Goal: Transaction & Acquisition: Purchase product/service

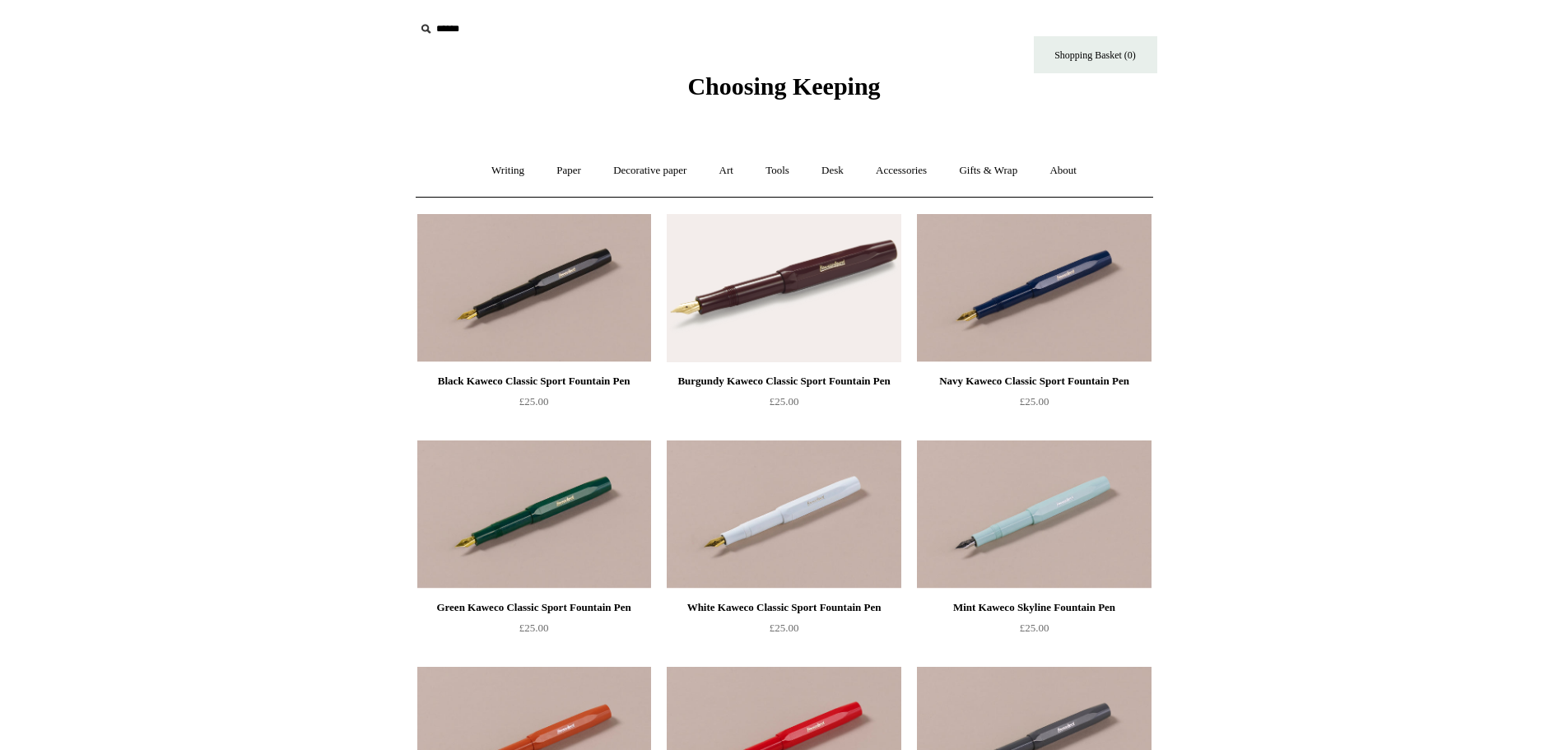
click at [424, 26] on icon at bounding box center [425, 29] width 18 height 18
click at [455, 30] on input "text" at bounding box center [515, 29] width 202 height 31
click at [603, 30] on input "*" at bounding box center [602, 28] width 16 height 29
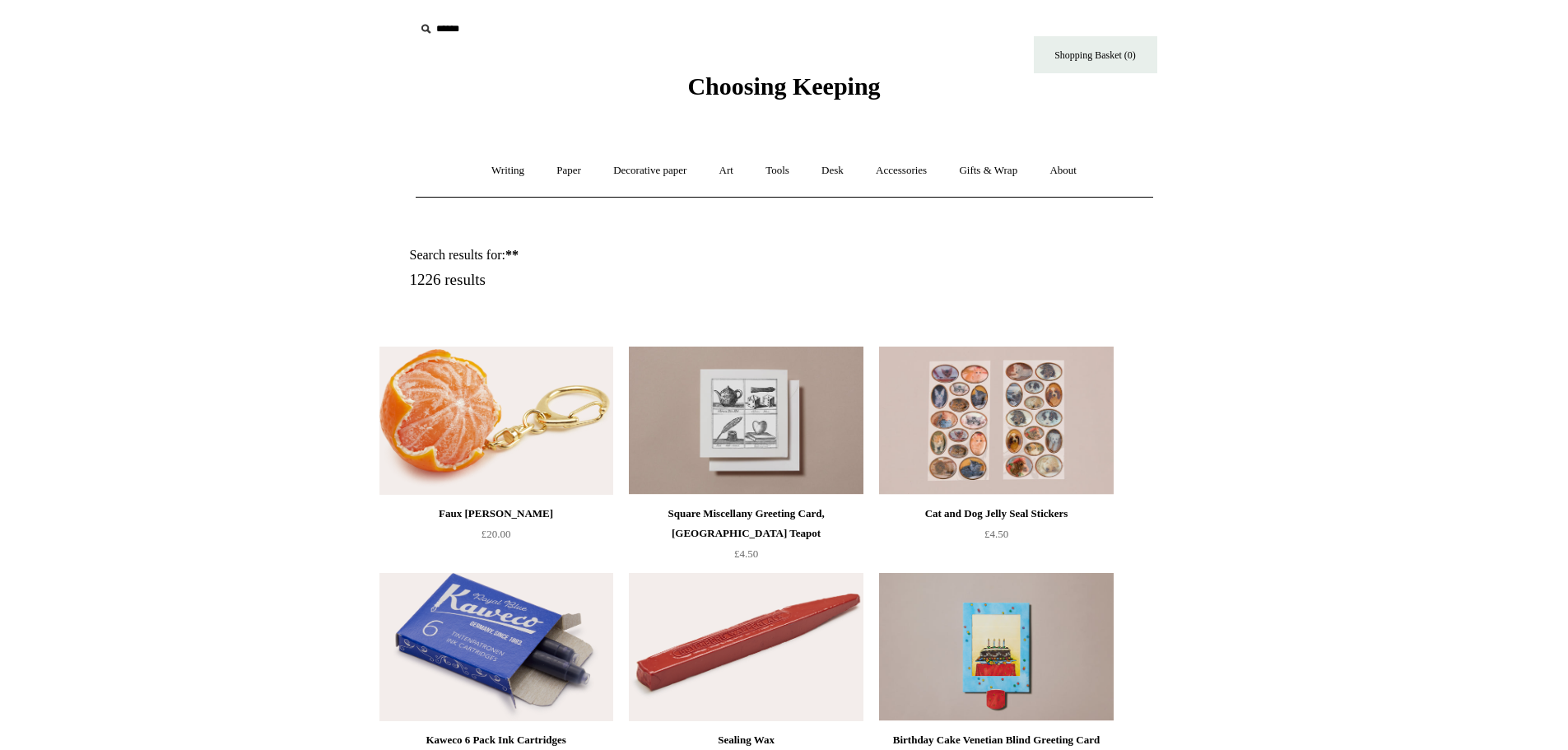
click at [427, 31] on icon at bounding box center [425, 29] width 18 height 18
drag, startPoint x: 464, startPoint y: 27, endPoint x: 475, endPoint y: 27, distance: 11.0
click at [468, 27] on input "text" at bounding box center [515, 29] width 202 height 31
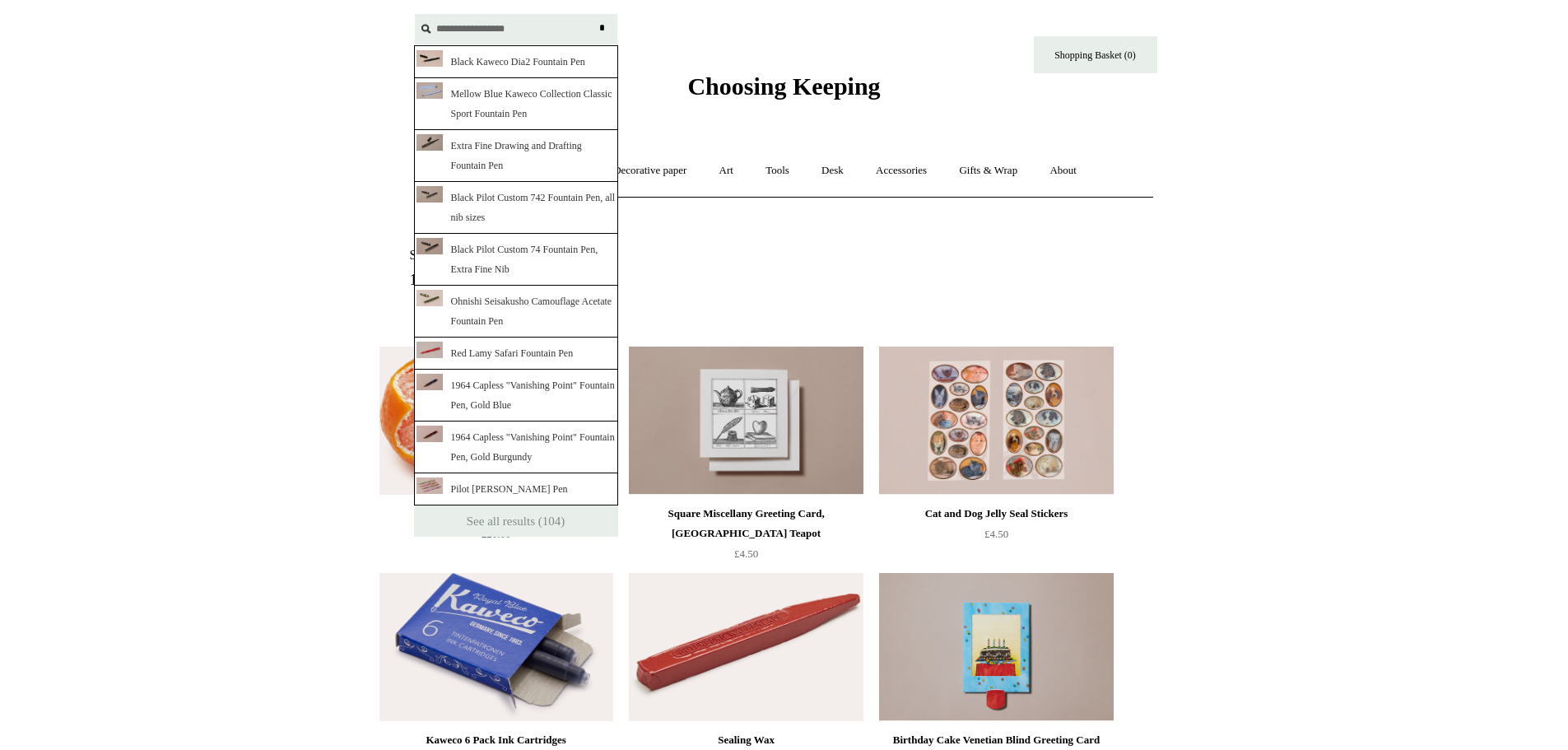
type input "**********"
click at [606, 22] on input "*" at bounding box center [602, 28] width 16 height 29
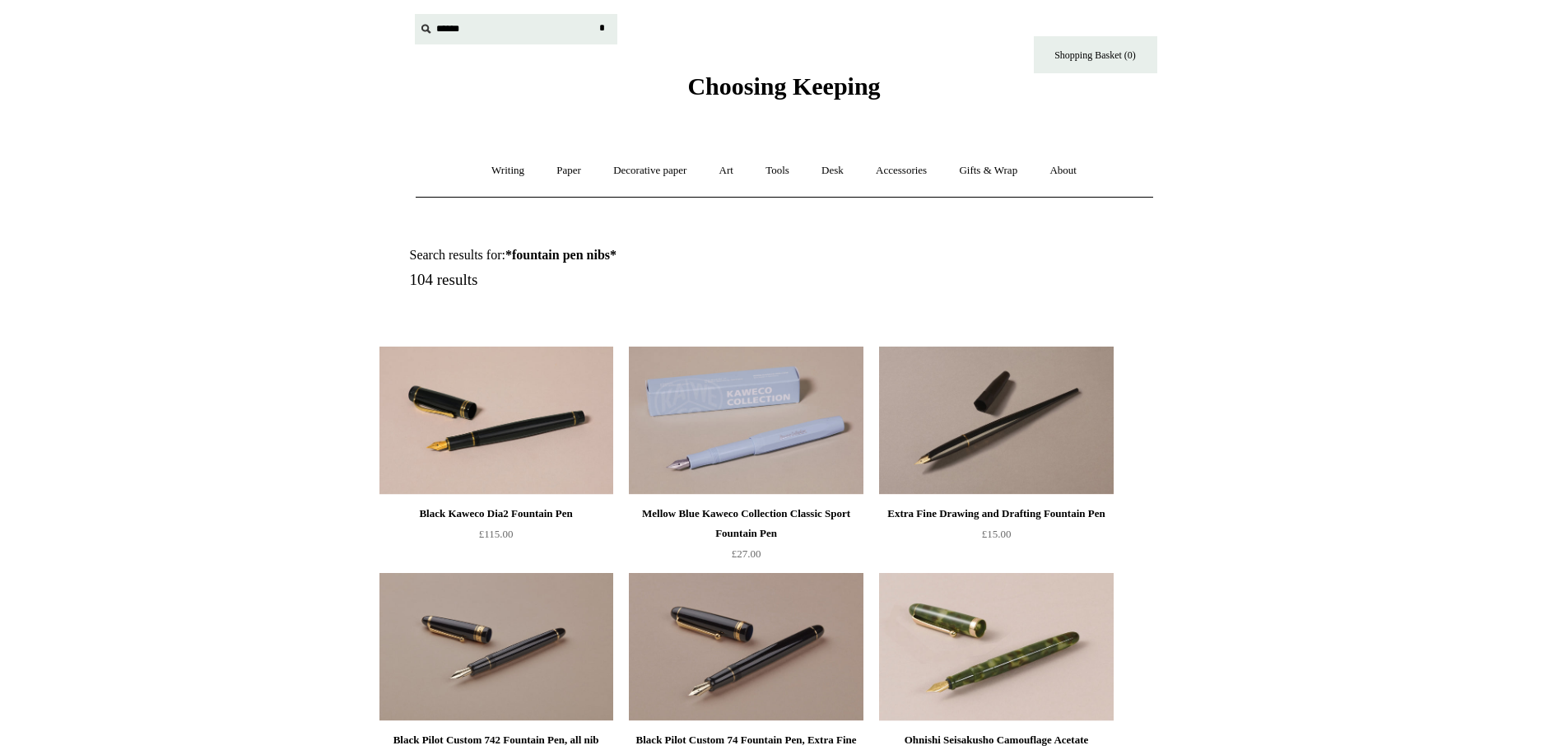
click at [449, 27] on input "text" at bounding box center [515, 29] width 202 height 31
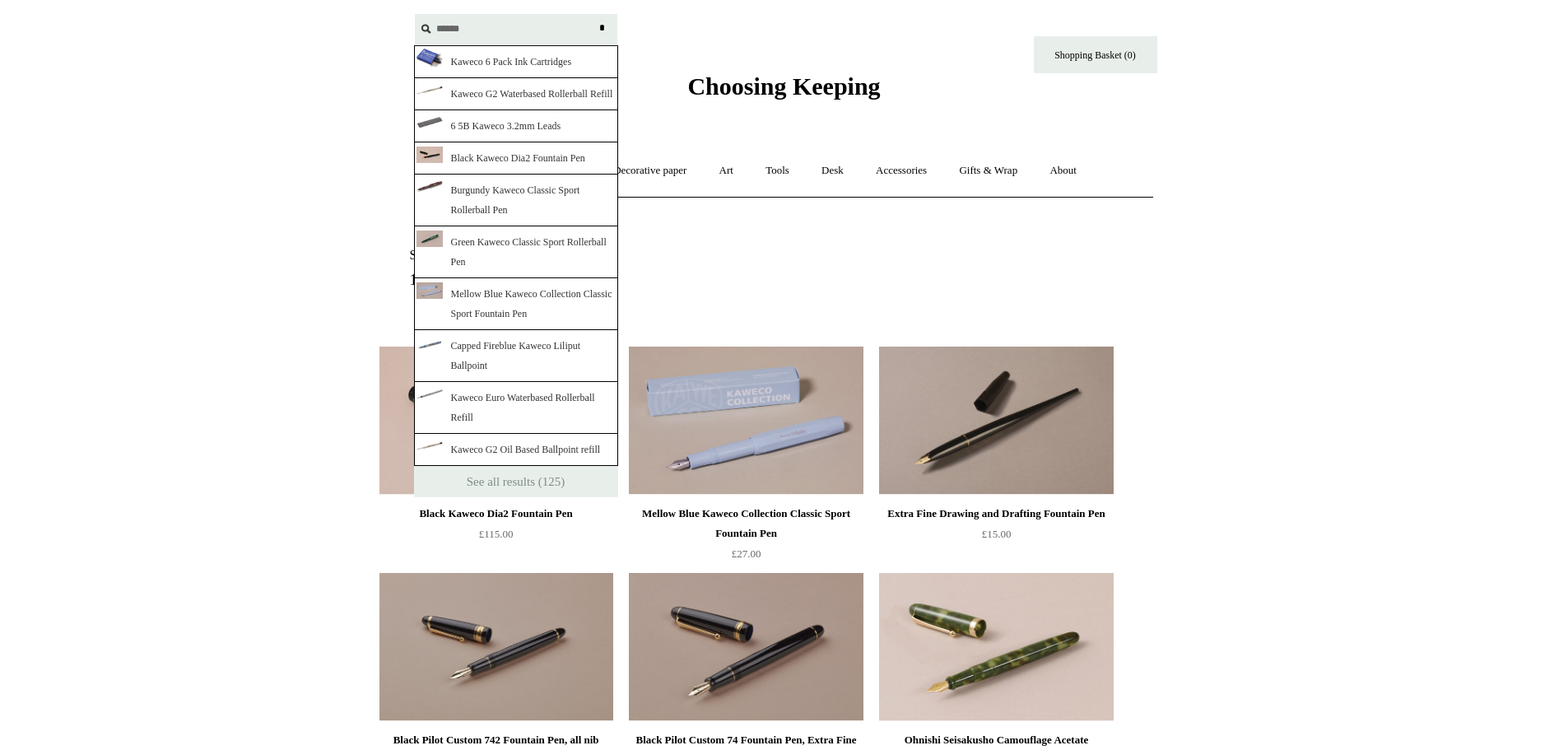
type input "******"
click at [594, 14] on input "*" at bounding box center [602, 28] width 16 height 29
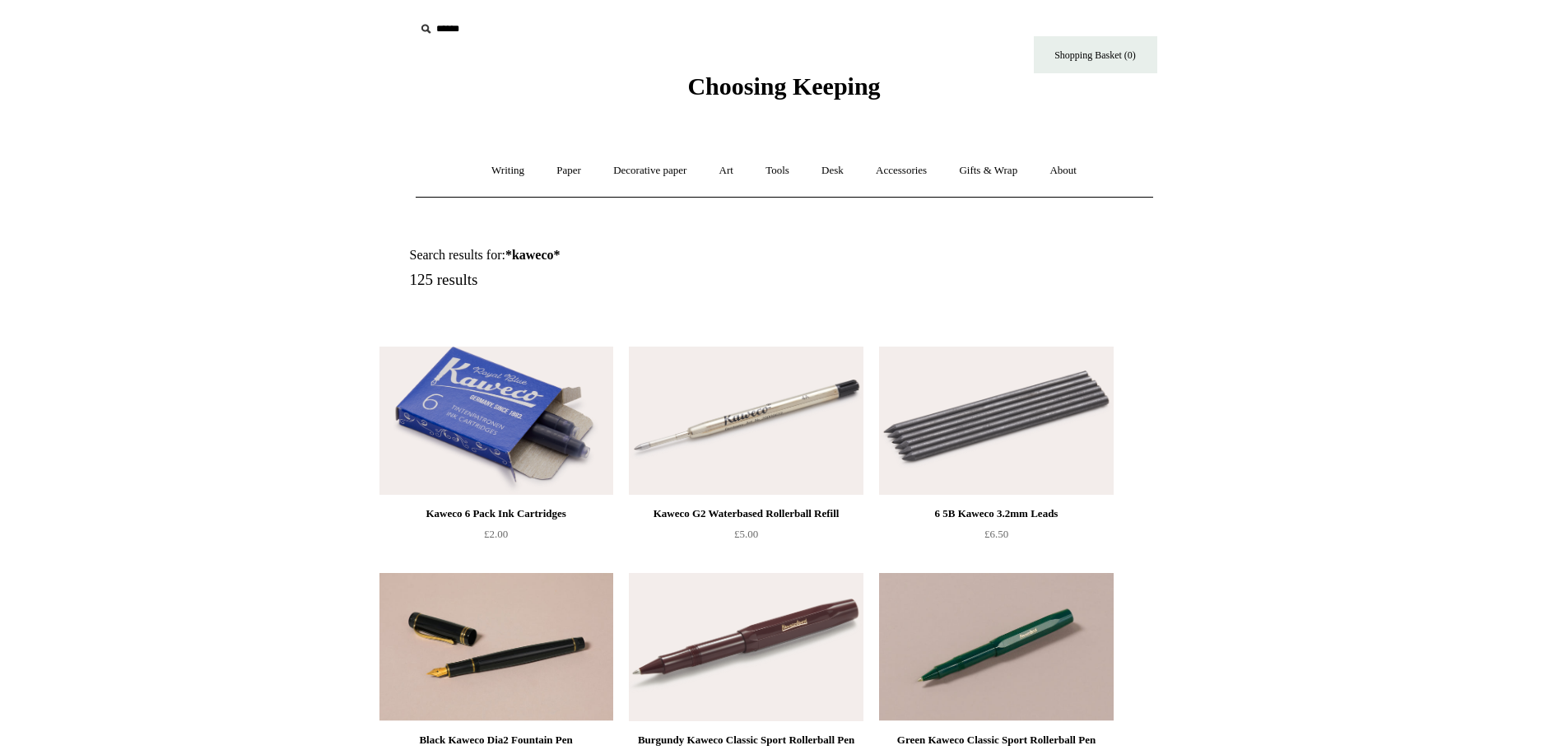
click at [454, 33] on input "text" at bounding box center [515, 29] width 202 height 31
type input "**********"
click at [594, 14] on input "*" at bounding box center [602, 28] width 16 height 29
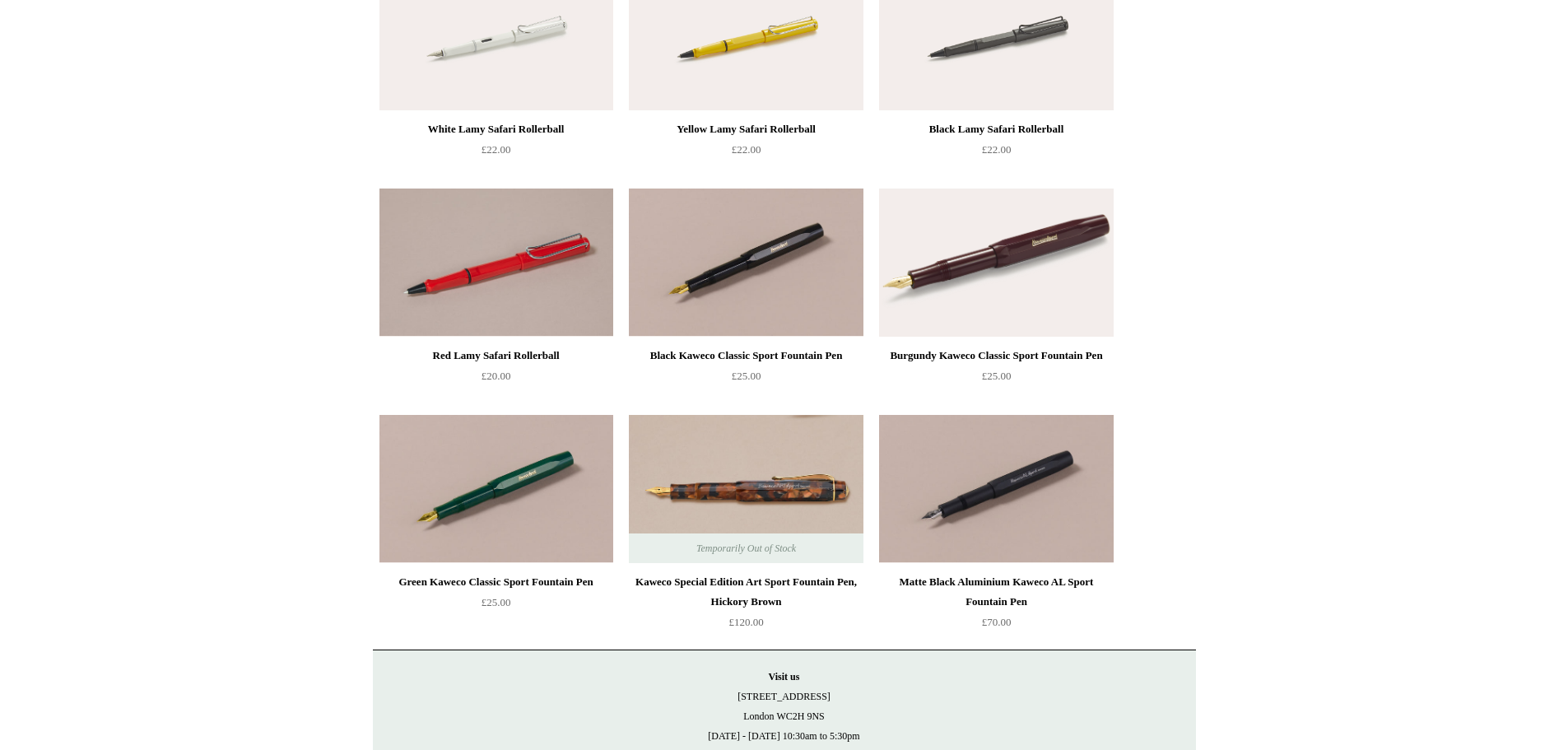
scroll to position [7652, 0]
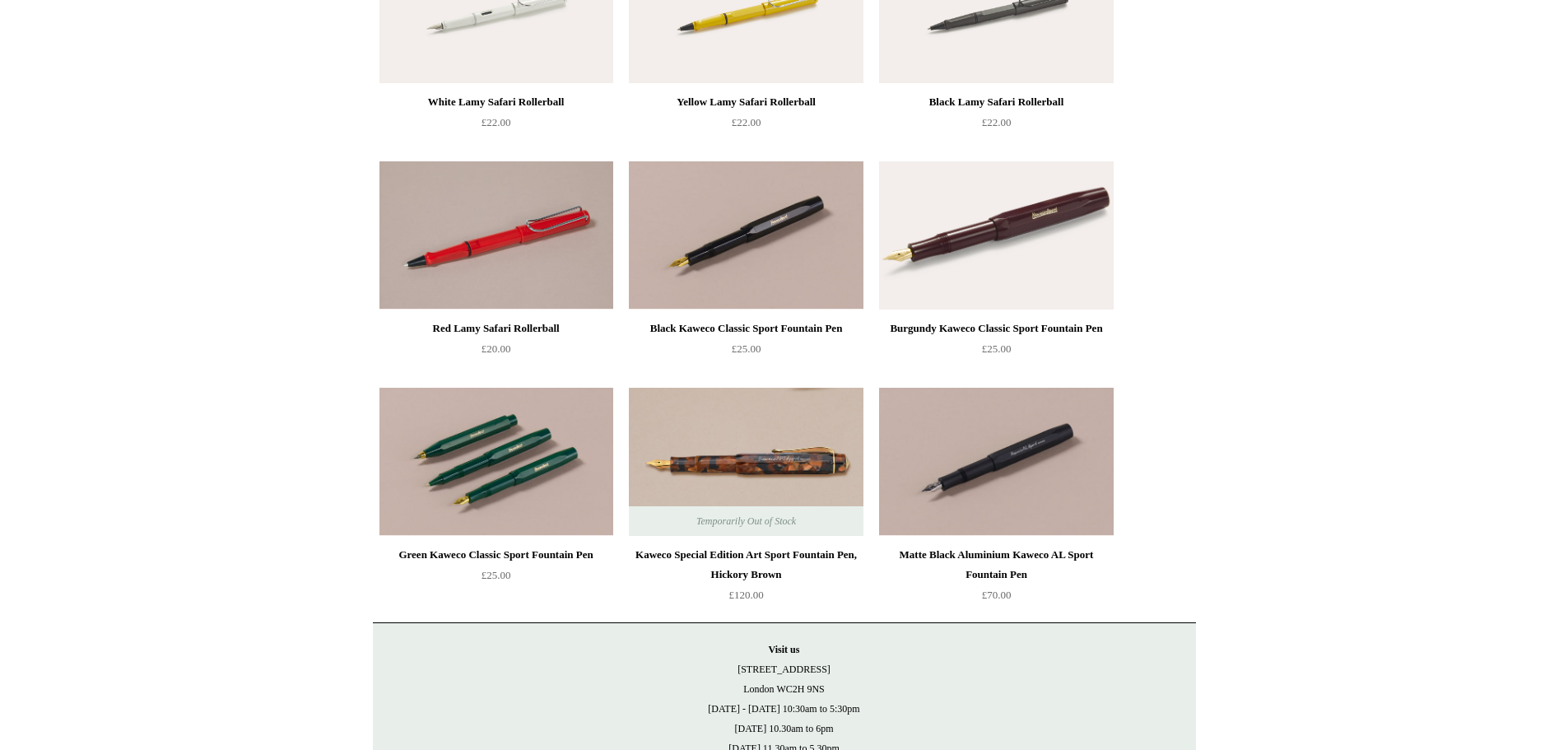
drag, startPoint x: 499, startPoint y: 466, endPoint x: 528, endPoint y: 465, distance: 29.0
click at [499, 466] on img at bounding box center [496, 461] width 234 height 148
